Goal: Information Seeking & Learning: Learn about a topic

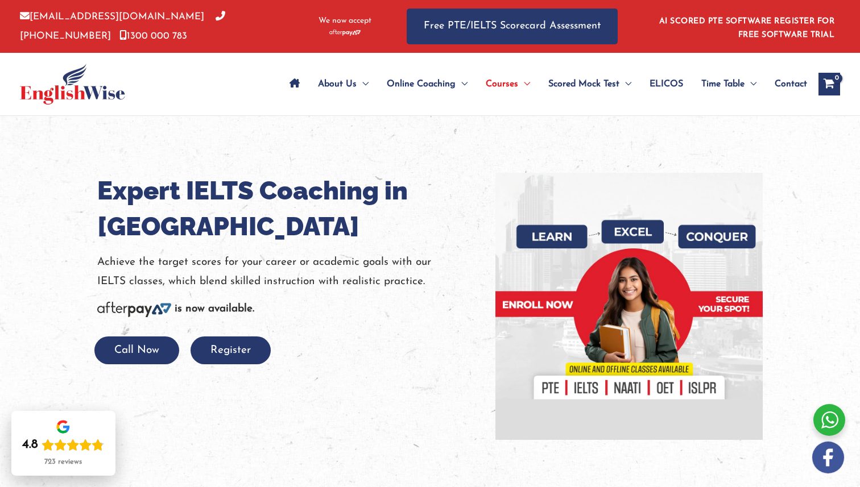
click at [236, 212] on h1 "Expert IELTS Coaching in Sydney" at bounding box center [287, 209] width 381 height 72
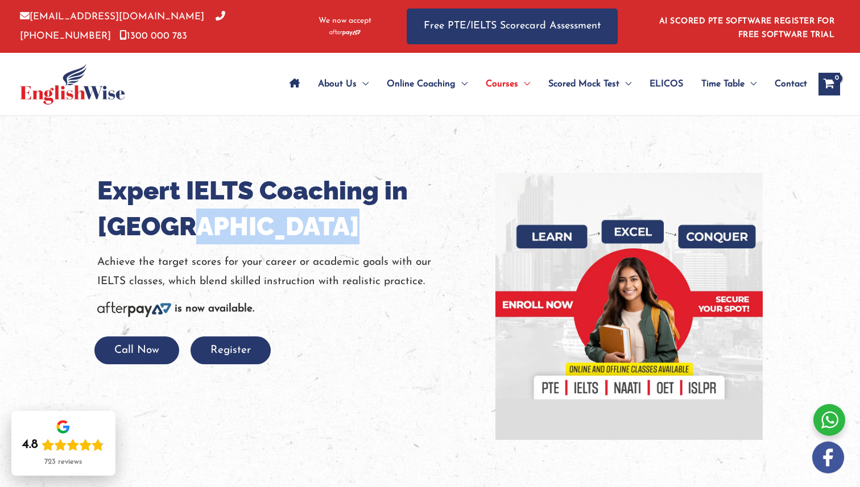
click at [236, 212] on h1 "Expert IELTS Coaching in Sydney" at bounding box center [287, 209] width 381 height 72
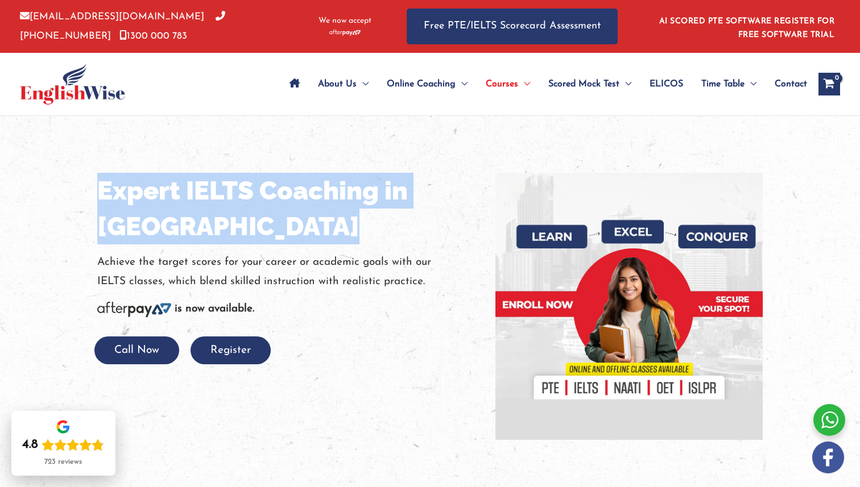
click at [236, 212] on h1 "Expert IELTS Coaching in Sydney" at bounding box center [287, 209] width 381 height 72
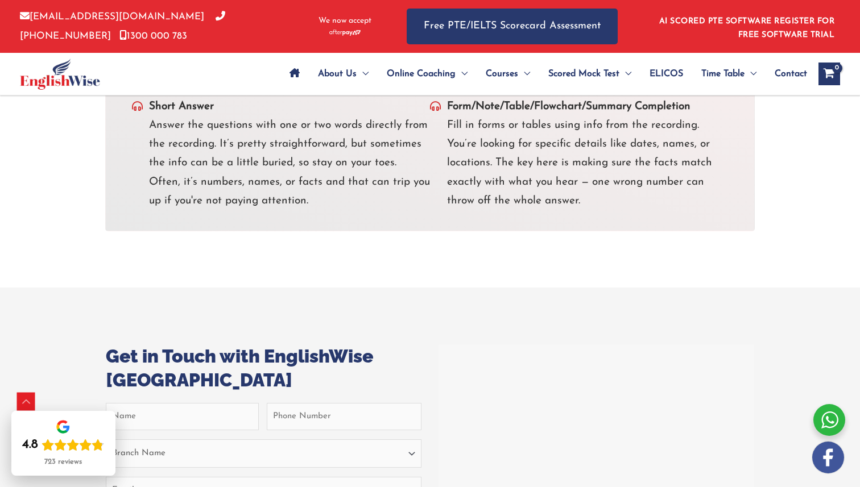
scroll to position [4319, 0]
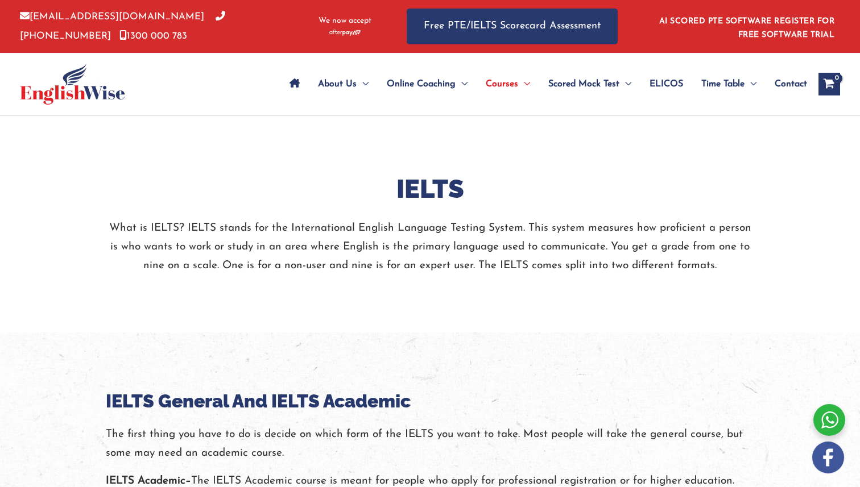
click at [426, 193] on h2 "IELTS" at bounding box center [430, 190] width 648 height 34
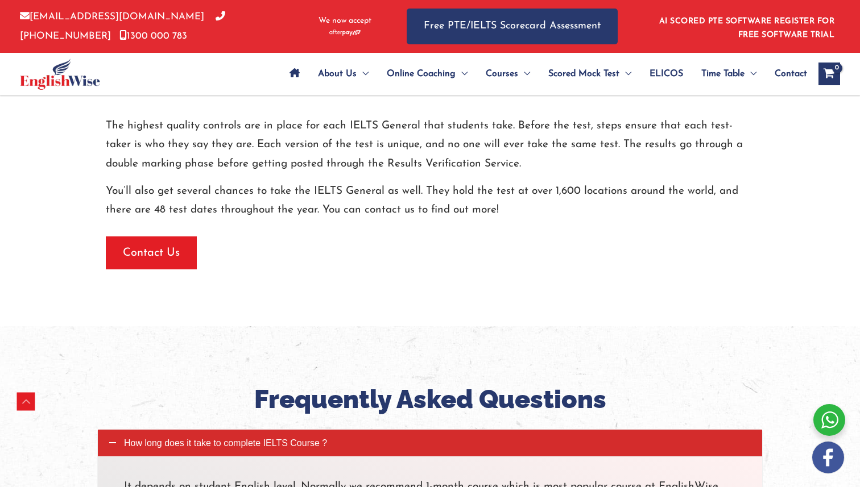
scroll to position [1030, 0]
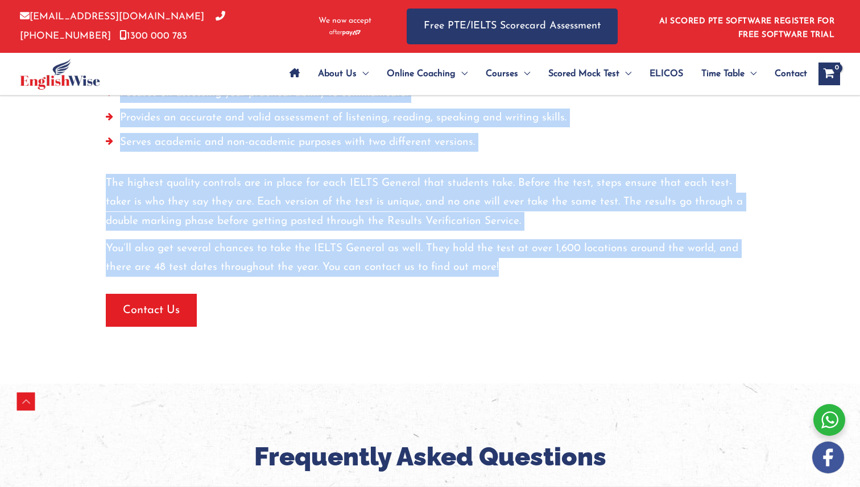
click at [414, 236] on div "The IELTS General strives to treat every person that takes the test with the ut…" at bounding box center [430, 69] width 648 height 416
copy div "LOREM Ipsu do SITAM? CONSE adipis eli sed Doeiusmodtemp Incidid Utlabore Etdolo…"
